Goal: Transaction & Acquisition: Purchase product/service

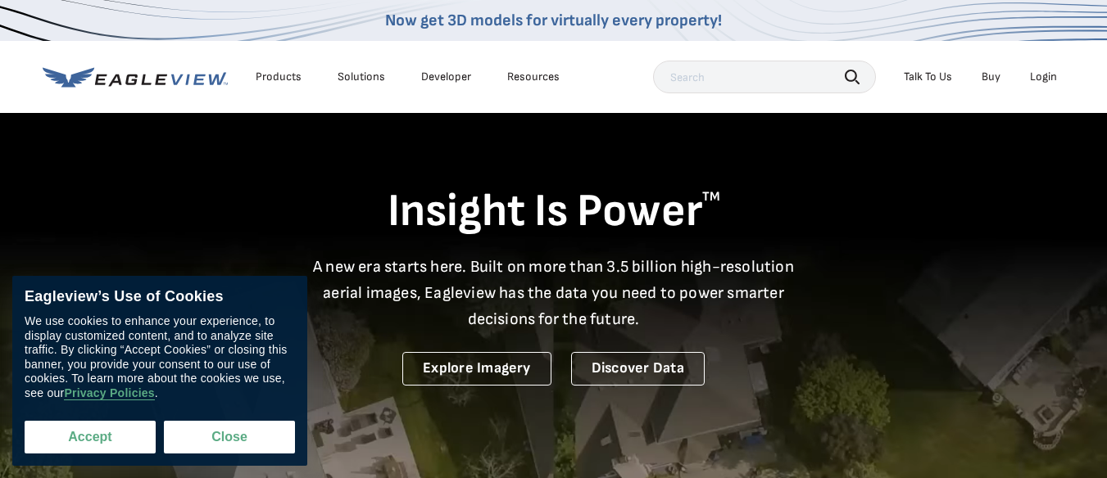
click at [111, 434] on button "Accept" at bounding box center [90, 437] width 131 height 33
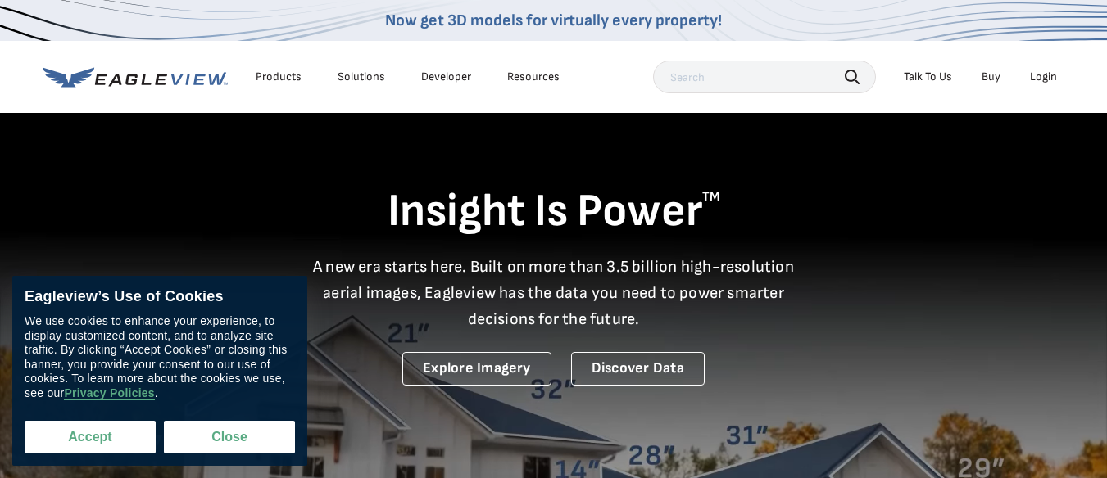
checkbox input "true"
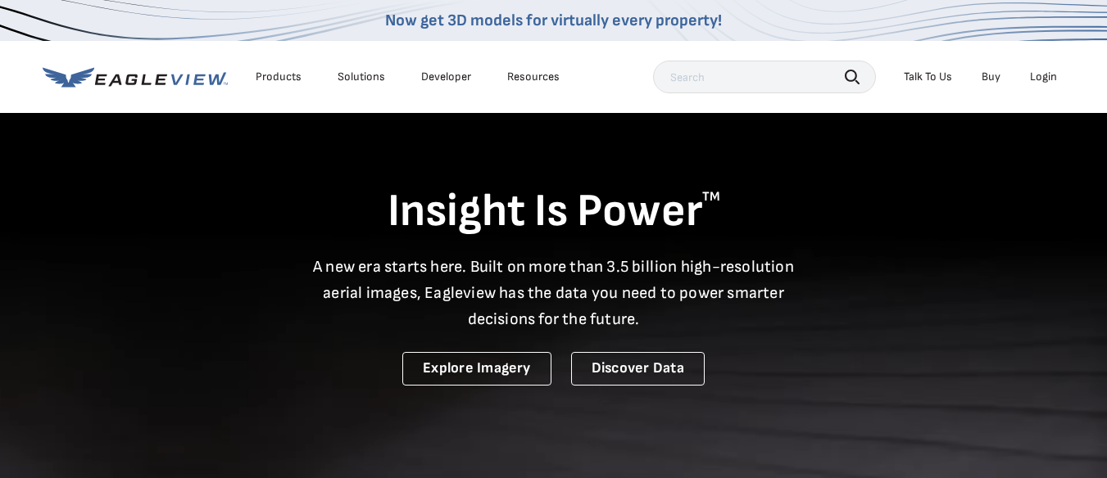
click at [1040, 74] on div "Login" at bounding box center [1043, 77] width 27 height 15
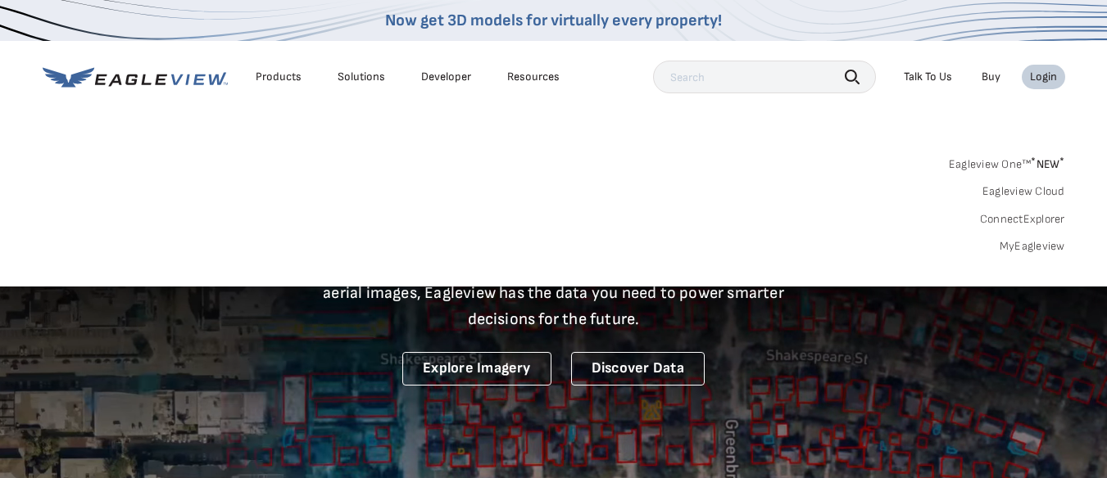
click at [1040, 75] on div "Login" at bounding box center [1043, 77] width 27 height 15
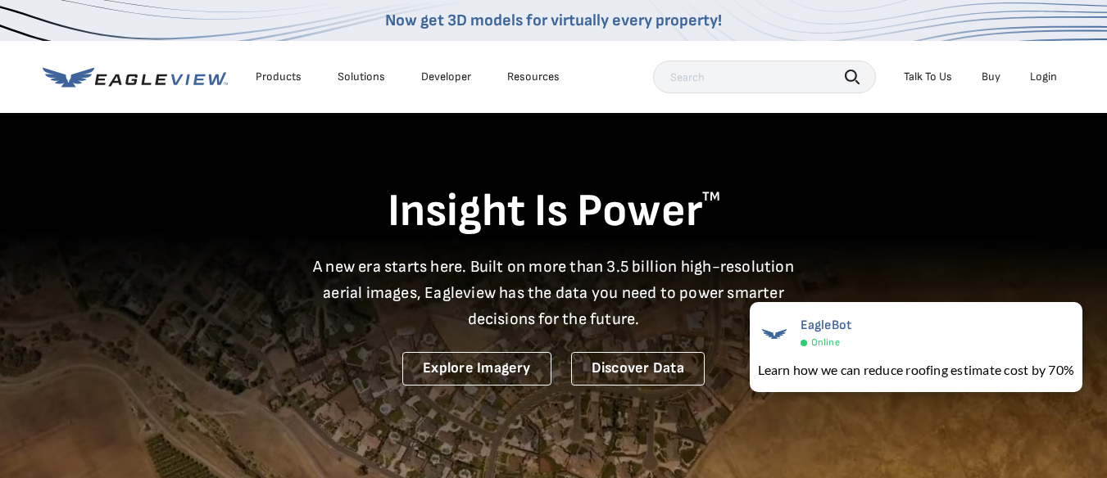
click at [1046, 73] on div "Login" at bounding box center [1043, 77] width 27 height 15
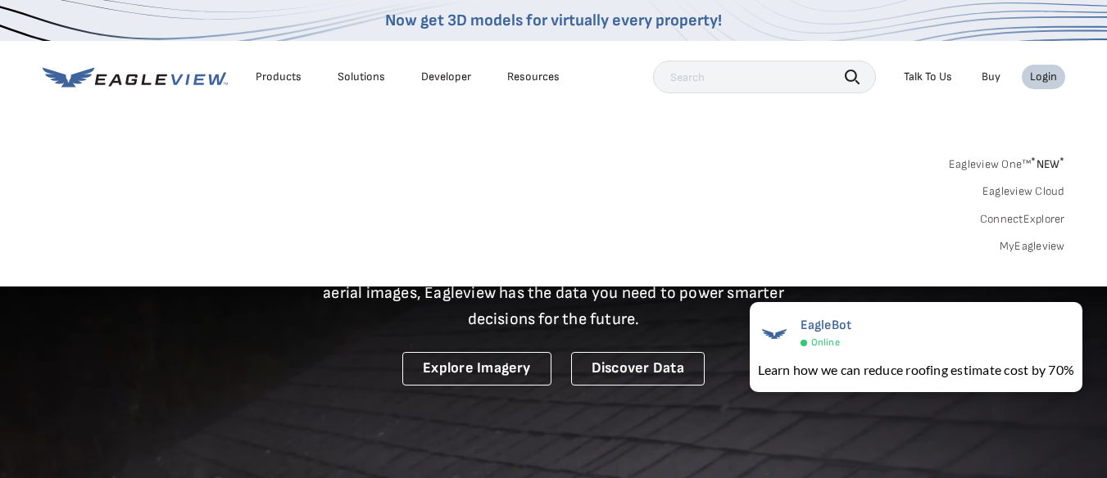
click at [1001, 189] on link "Eagleview Cloud" at bounding box center [1023, 191] width 83 height 15
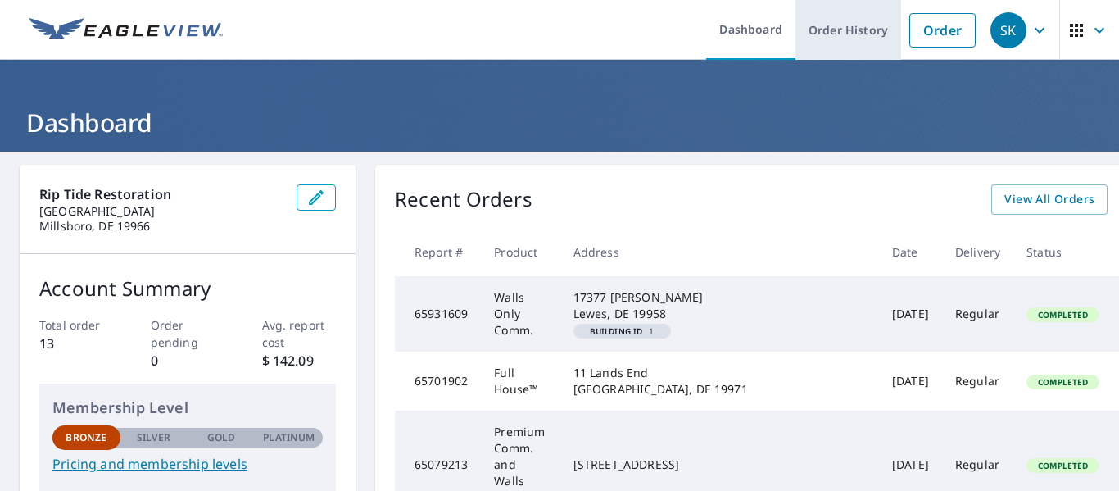
drag, startPoint x: 1015, startPoint y: 204, endPoint x: 836, endPoint y: 12, distance: 262.0
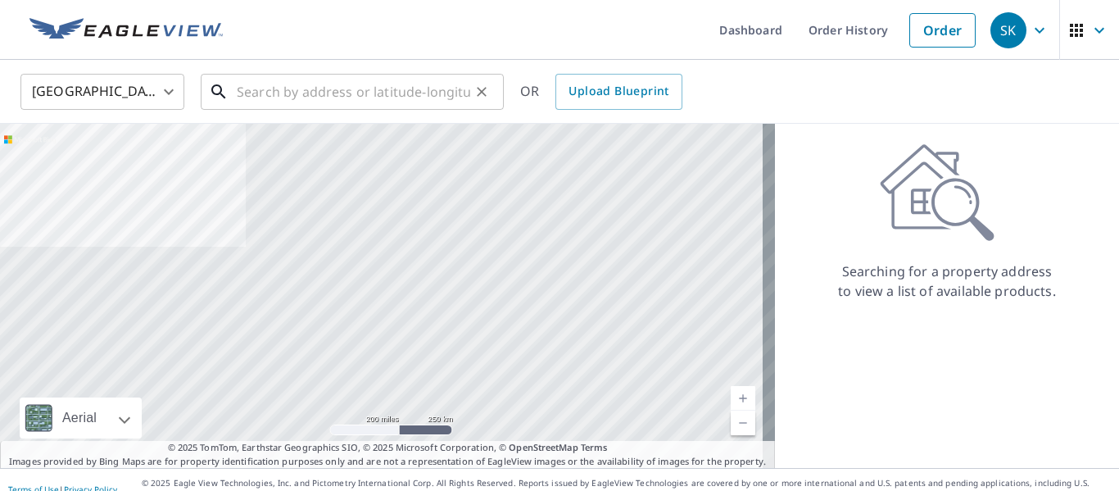
click at [331, 92] on input "text" at bounding box center [353, 92] width 233 height 46
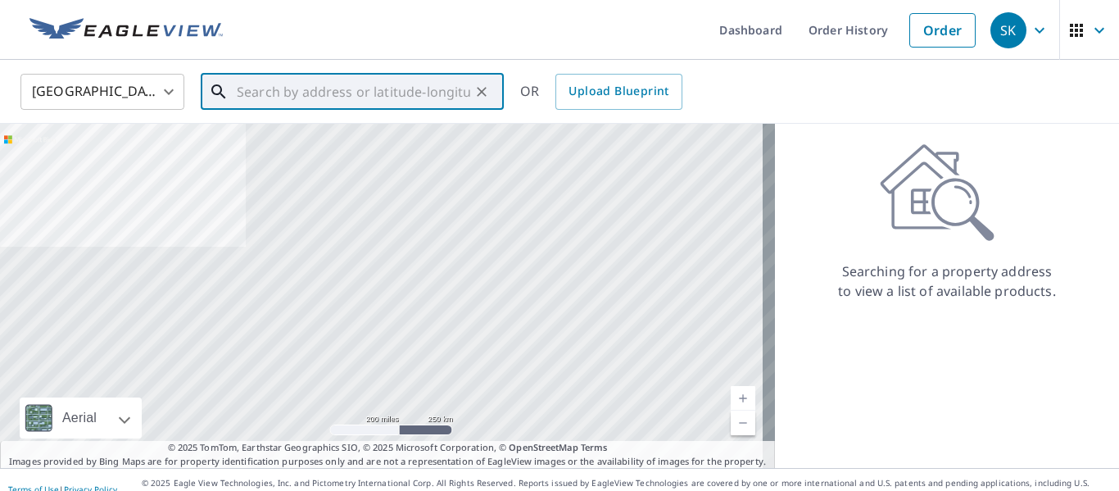
paste input "[STREET_ADDRESS]"
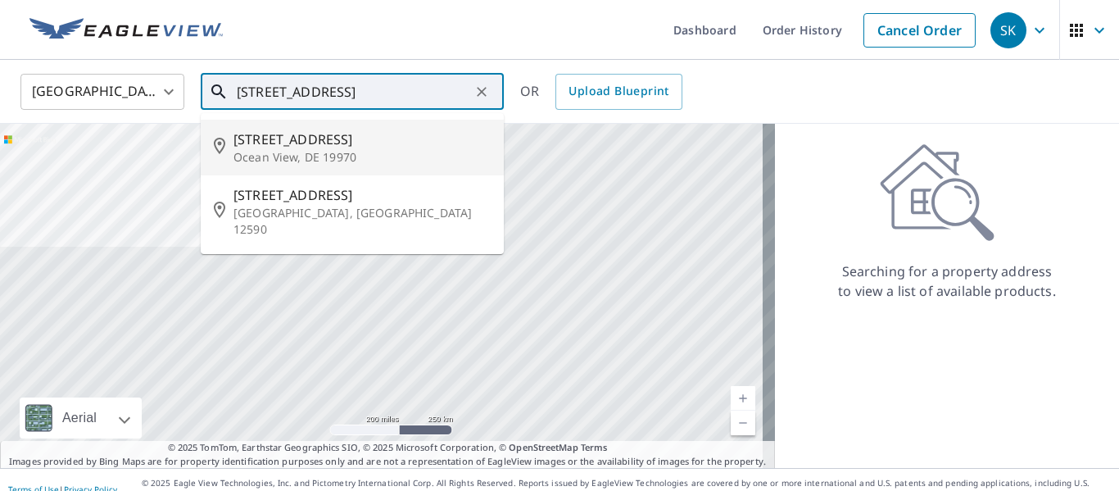
click at [302, 138] on span "[STREET_ADDRESS]" at bounding box center [361, 139] width 257 height 20
type input "[STREET_ADDRESS]"
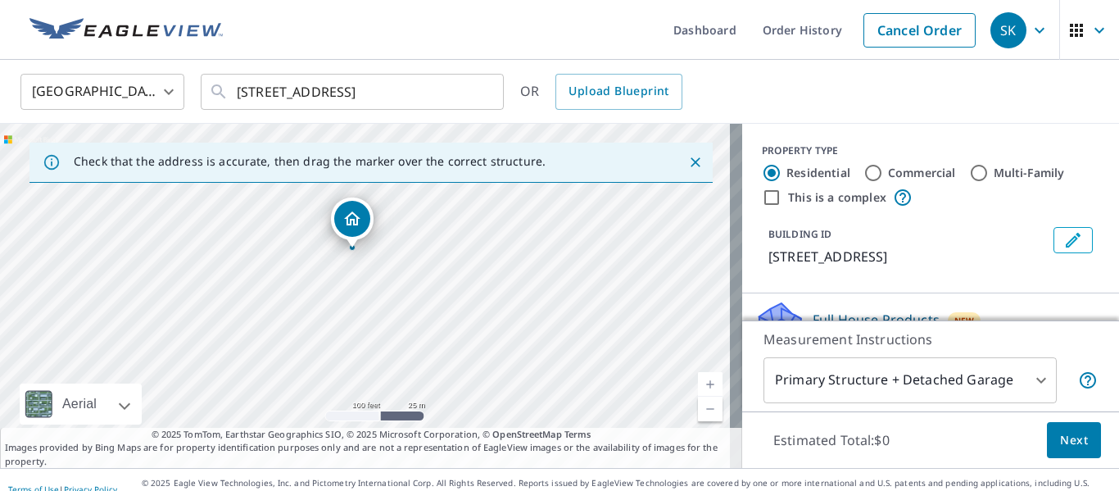
click at [1024, 377] on body "SK SK Dashboard Order History Cancel Order SK [GEOGRAPHIC_DATA] [GEOGRAPHIC_DAT…" at bounding box center [559, 245] width 1119 height 491
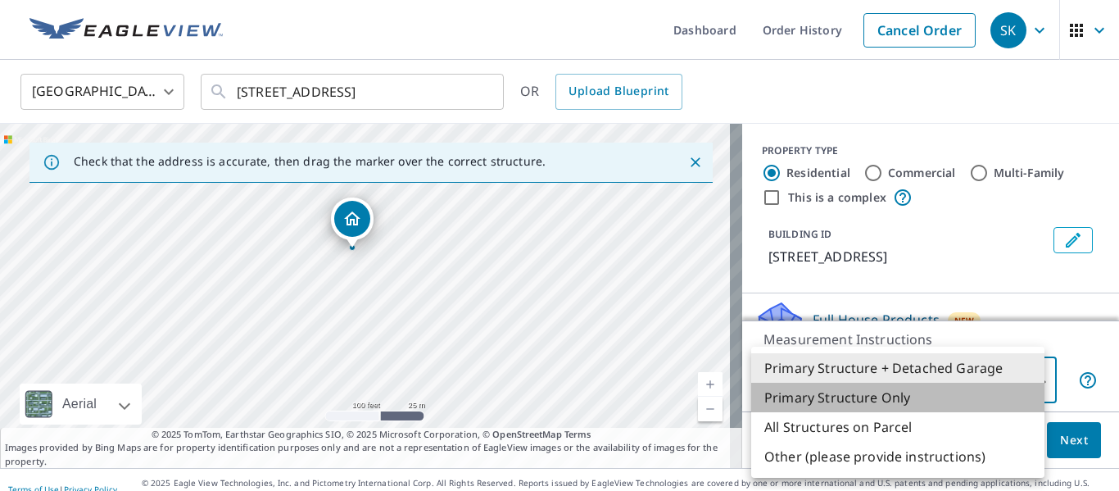
click at [885, 395] on li "Primary Structure Only" at bounding box center [897, 397] width 293 height 29
type input "2"
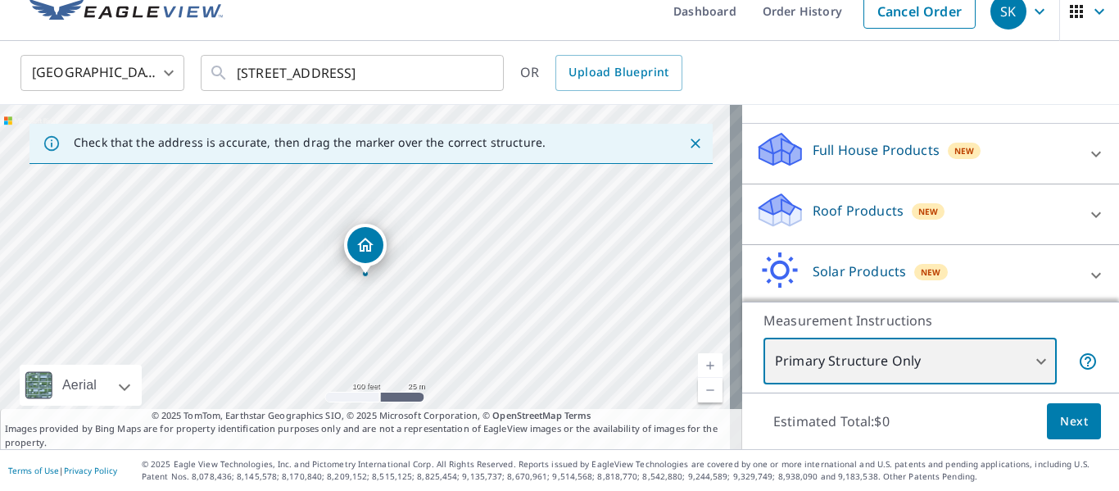
scroll to position [170, 0]
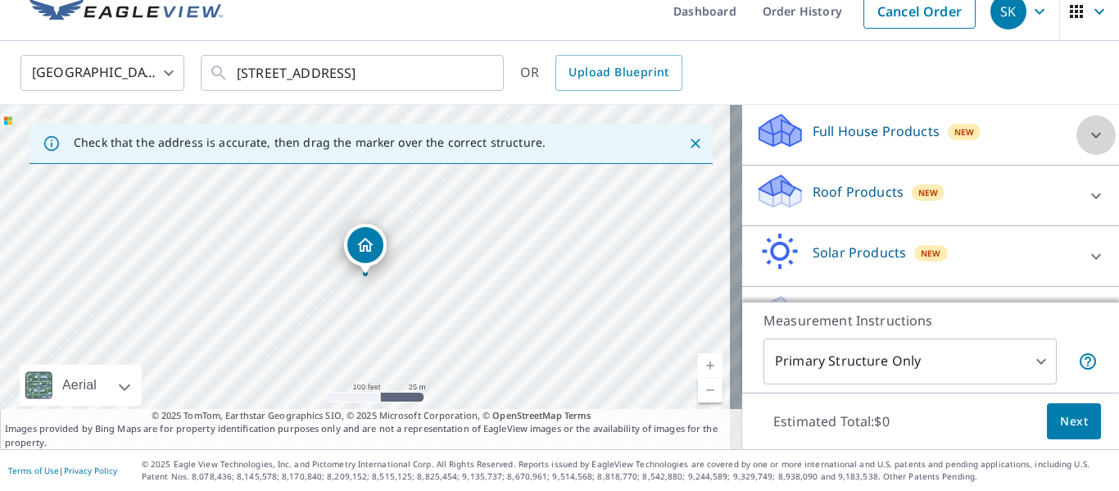
click at [1086, 145] on icon at bounding box center [1096, 135] width 20 height 20
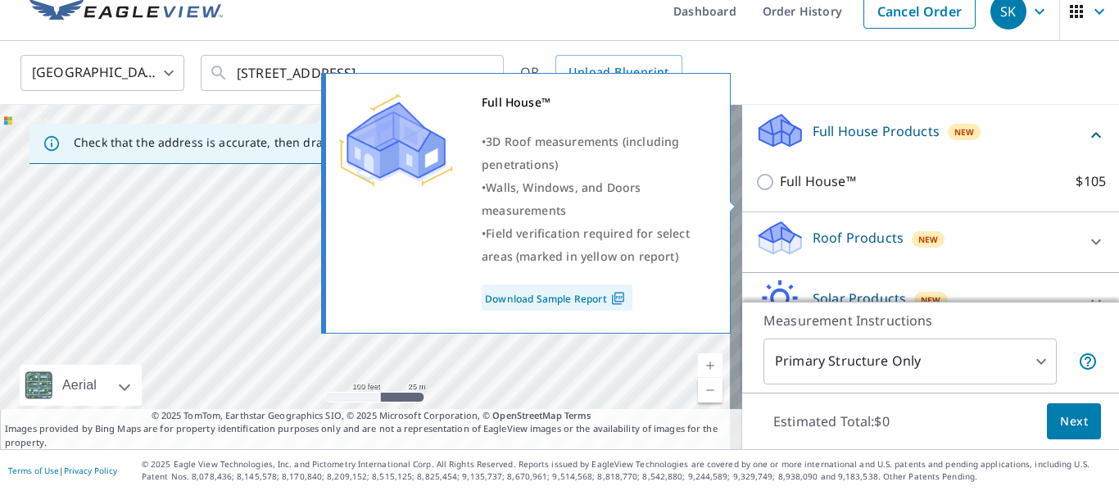
click at [755, 192] on input "Full House™ $105" at bounding box center [767, 182] width 25 height 20
checkbox input "true"
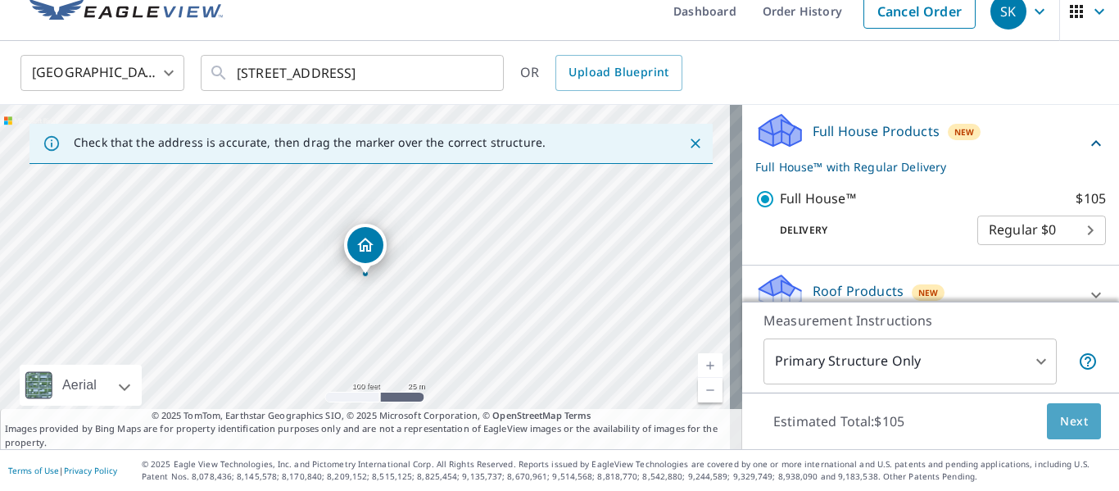
click at [1066, 421] on span "Next" at bounding box center [1074, 421] width 28 height 20
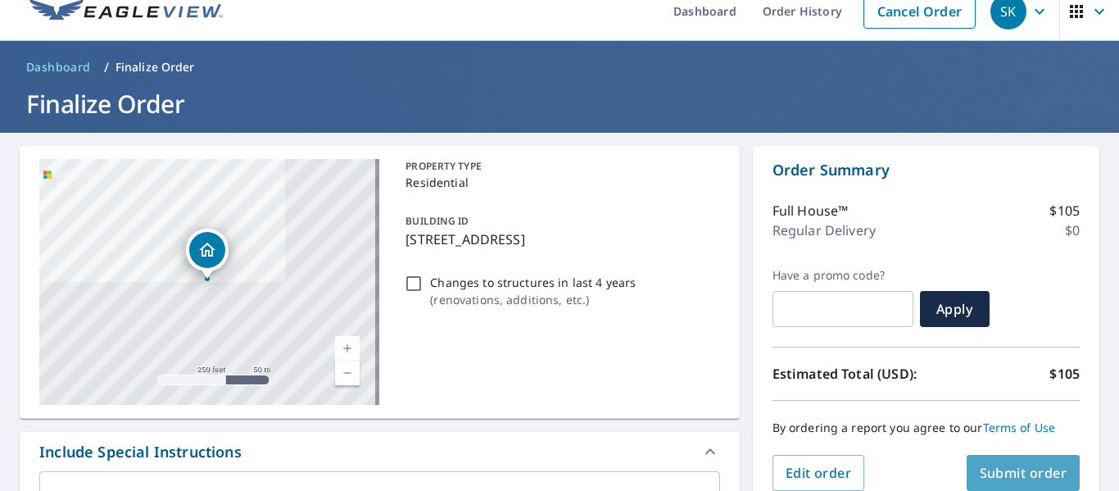
click at [1027, 469] on span "Submit order" at bounding box center [1024, 473] width 88 height 18
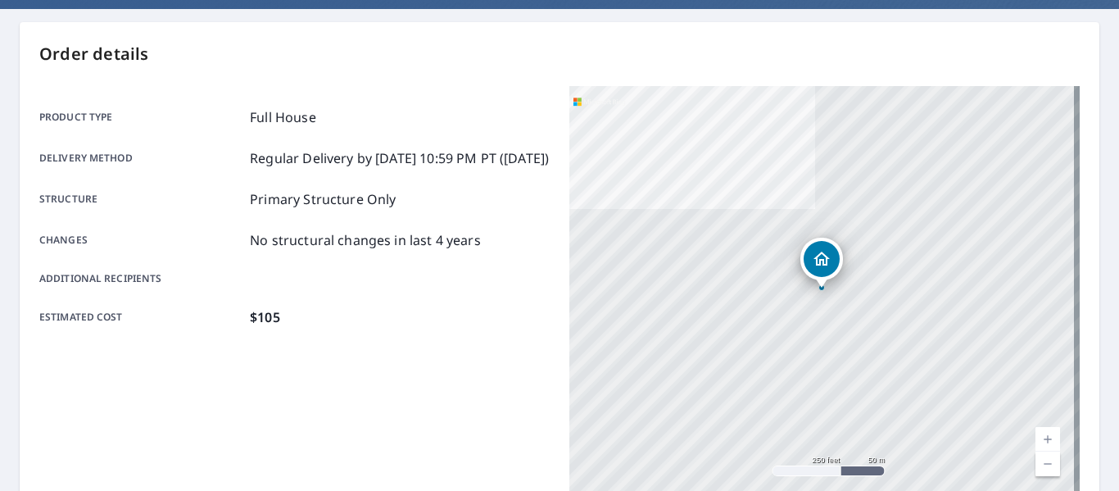
scroll to position [64, 0]
